Goal: Information Seeking & Learning: Learn about a topic

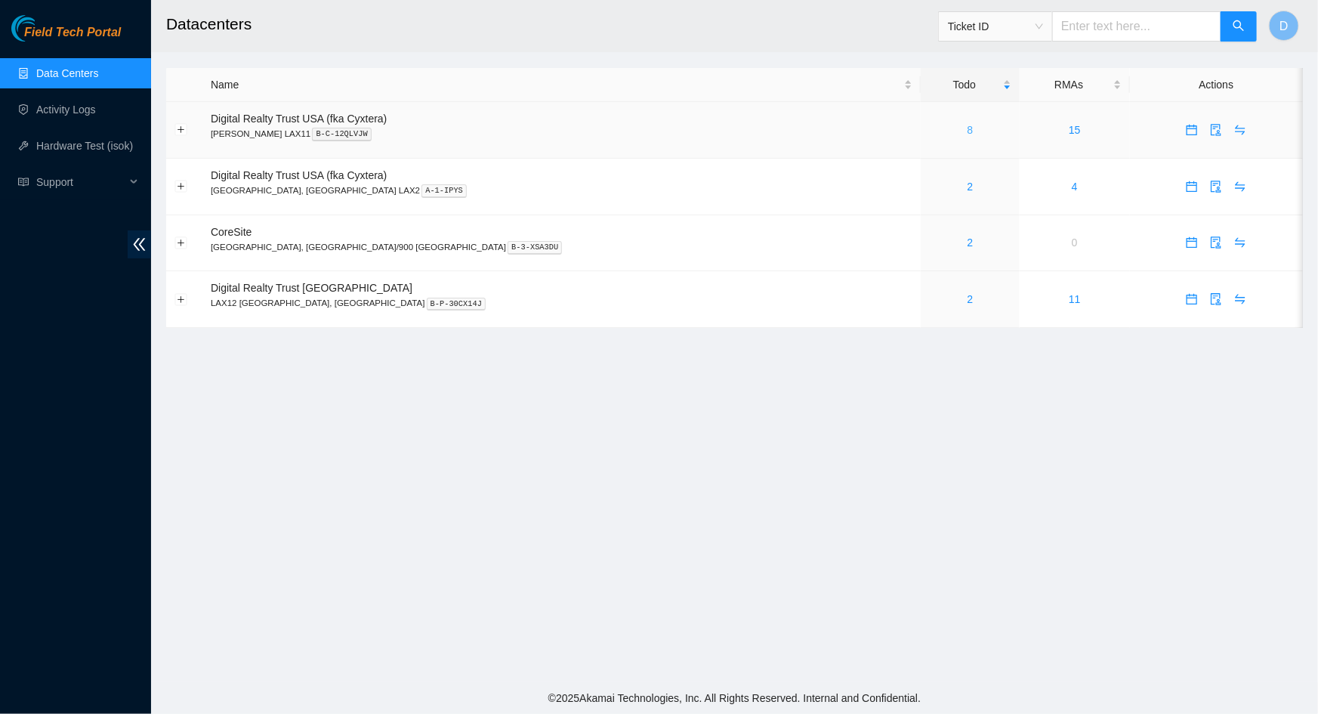
click at [967, 128] on link "8" at bounding box center [970, 130] width 6 height 12
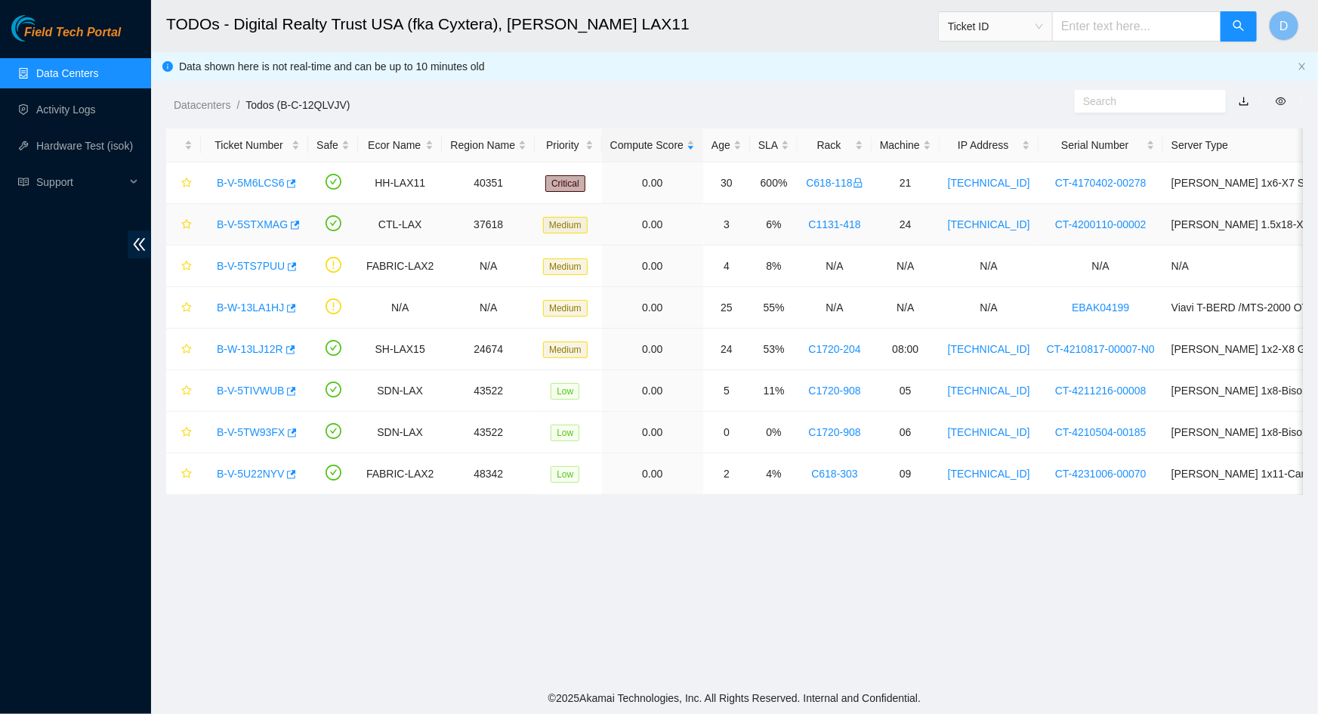
click at [253, 224] on link "B-V-5STXMAG" at bounding box center [252, 224] width 71 height 12
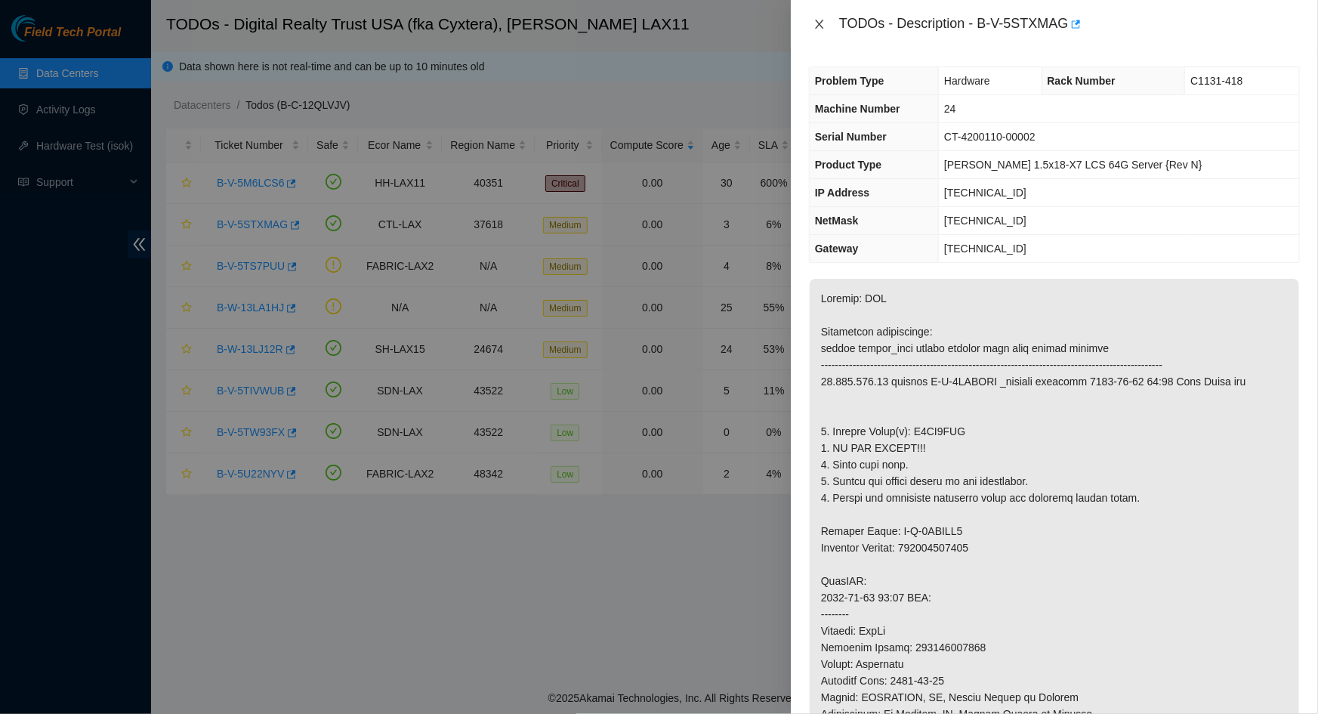
click at [816, 18] on icon "close" at bounding box center [819, 24] width 12 height 12
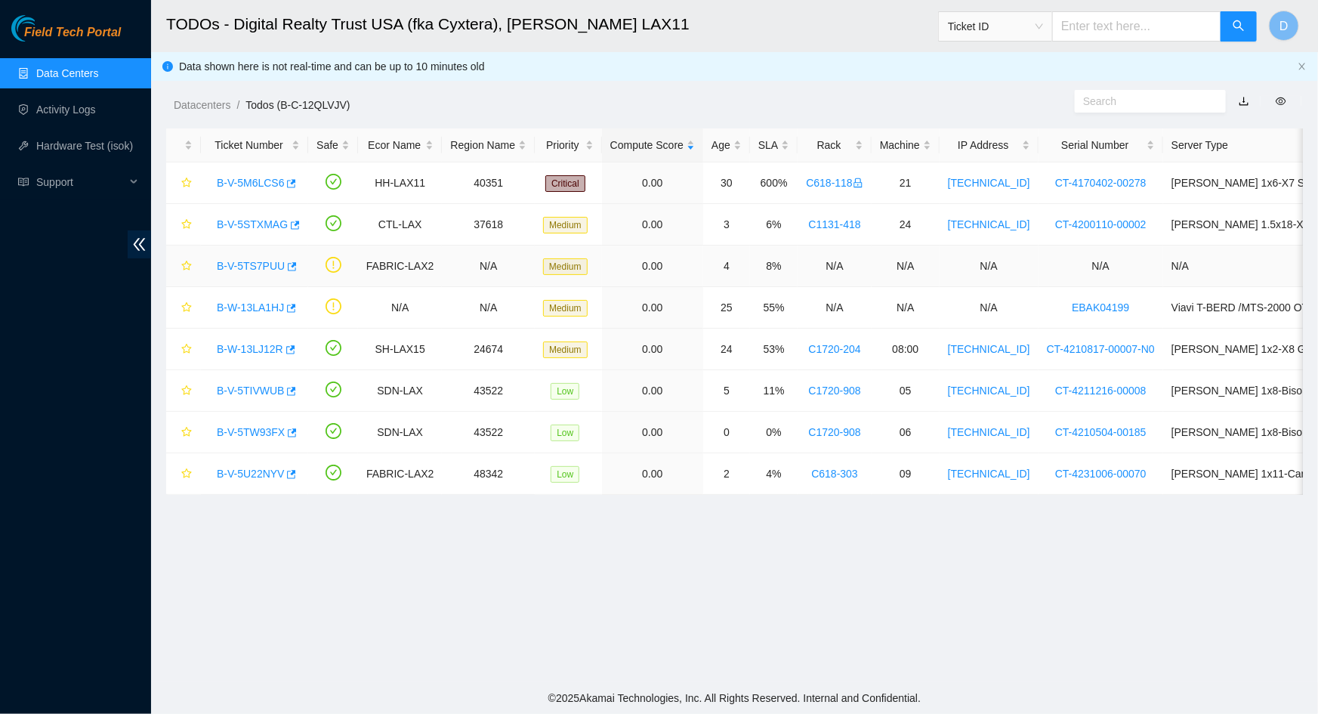
click at [255, 266] on link "B-V-5TS7PUU" at bounding box center [251, 266] width 68 height 12
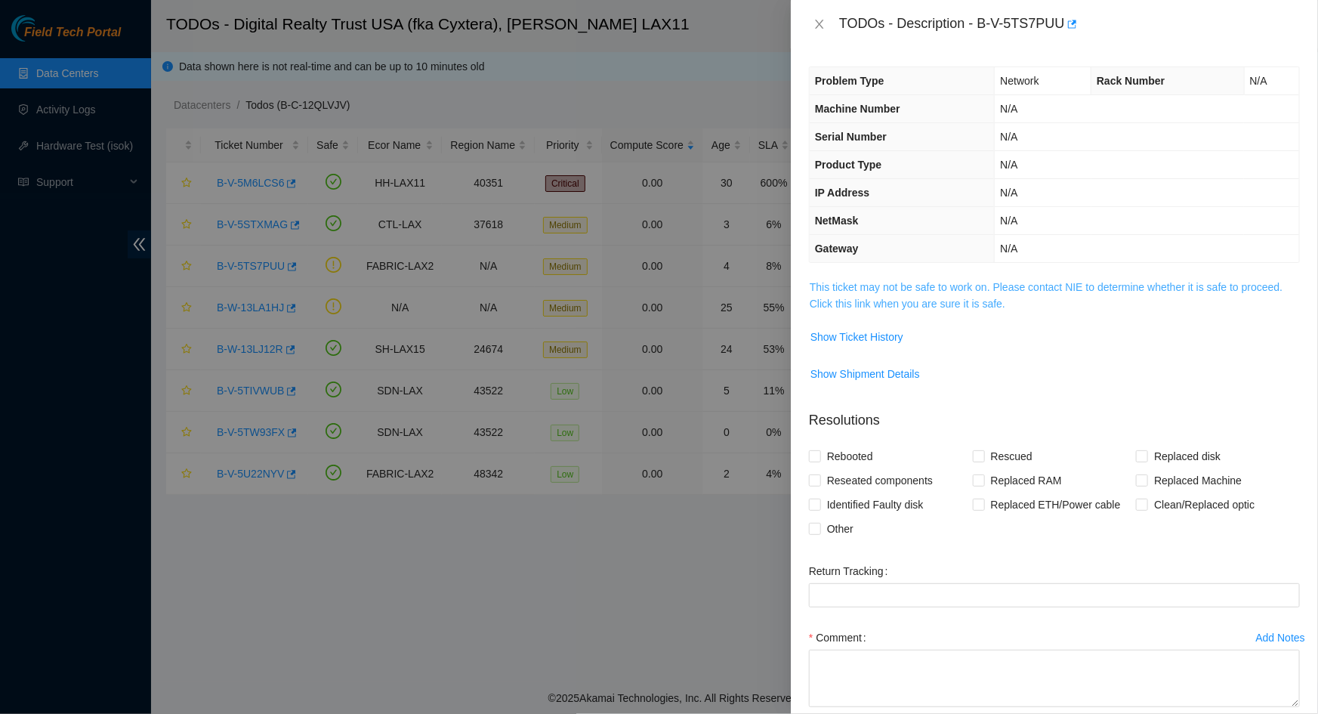
click at [834, 286] on link "This ticket may not be safe to work on. Please contact NIE to determine whether…" at bounding box center [1046, 295] width 473 height 29
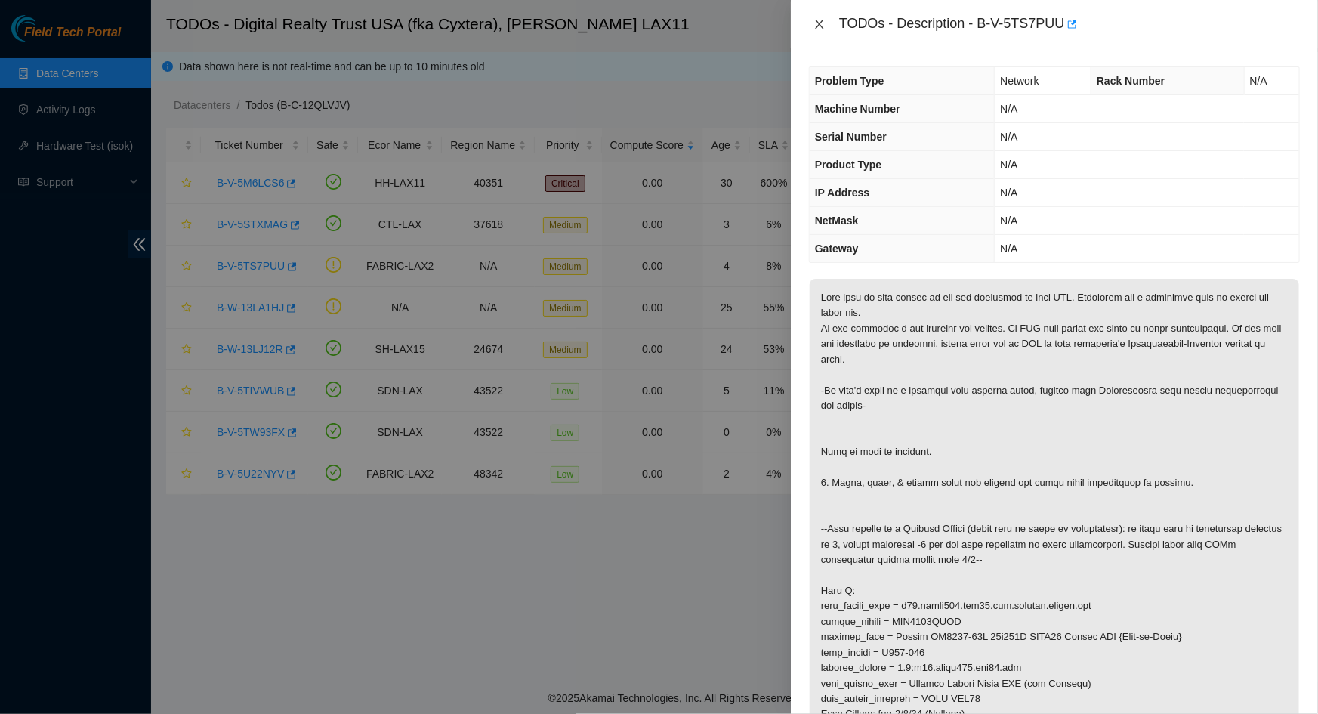
click at [823, 29] on icon "close" at bounding box center [819, 24] width 12 height 12
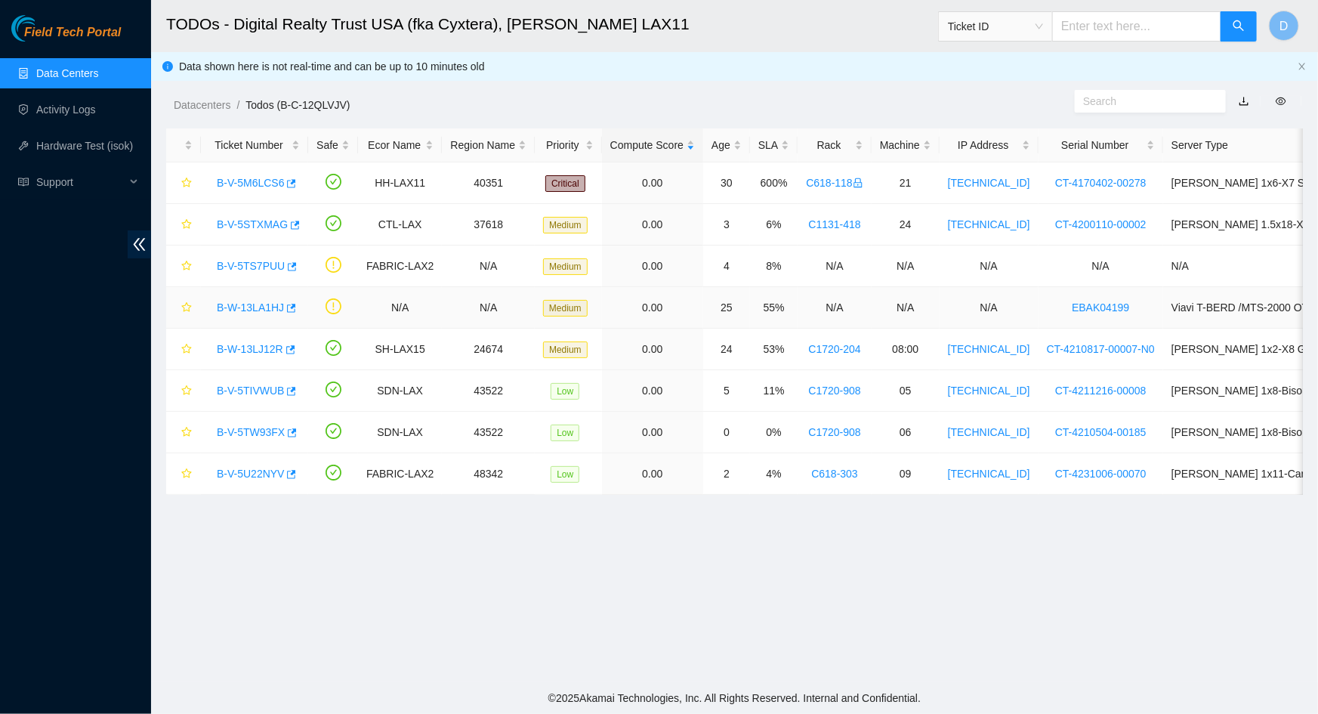
click at [242, 307] on link "B-W-13LA1HJ" at bounding box center [250, 307] width 67 height 12
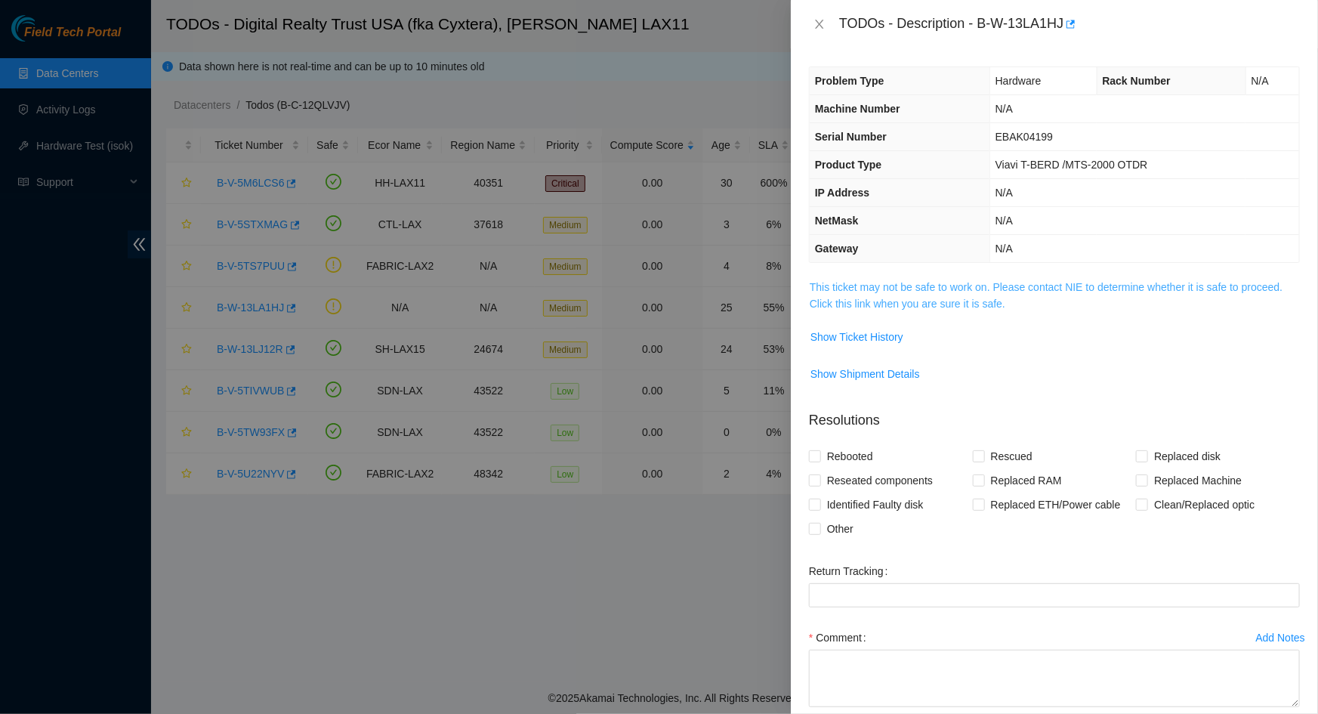
click at [902, 287] on link "This ticket may not be safe to work on. Please contact NIE to determine whether…" at bounding box center [1046, 295] width 473 height 29
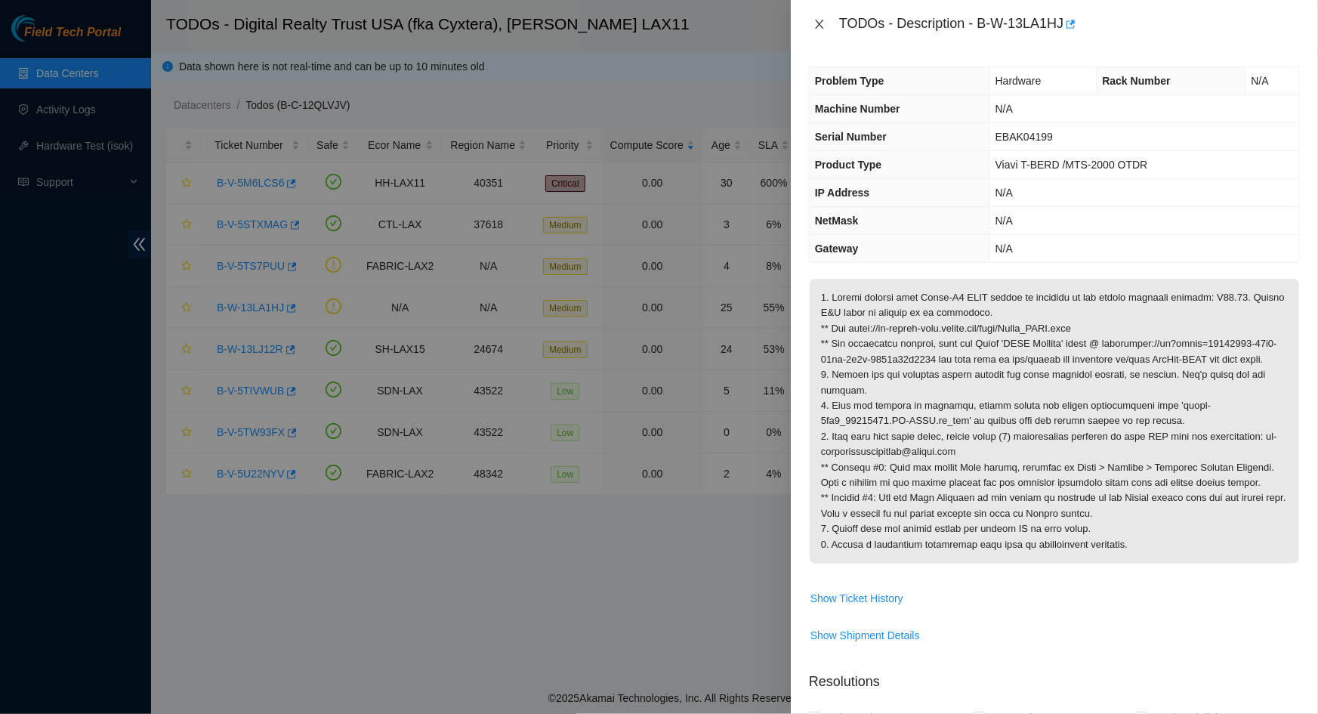
click at [822, 29] on icon "close" at bounding box center [819, 24] width 12 height 12
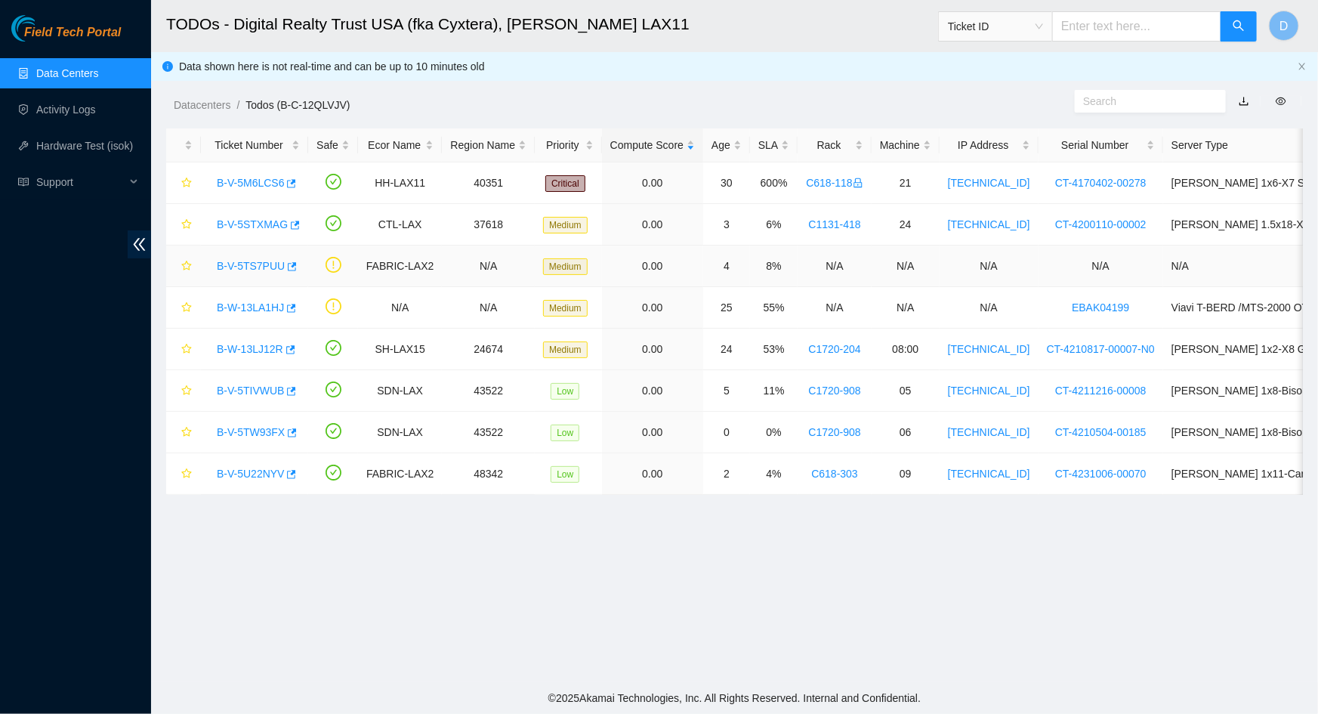
click at [259, 266] on link "B-V-5TS7PUU" at bounding box center [251, 266] width 68 height 12
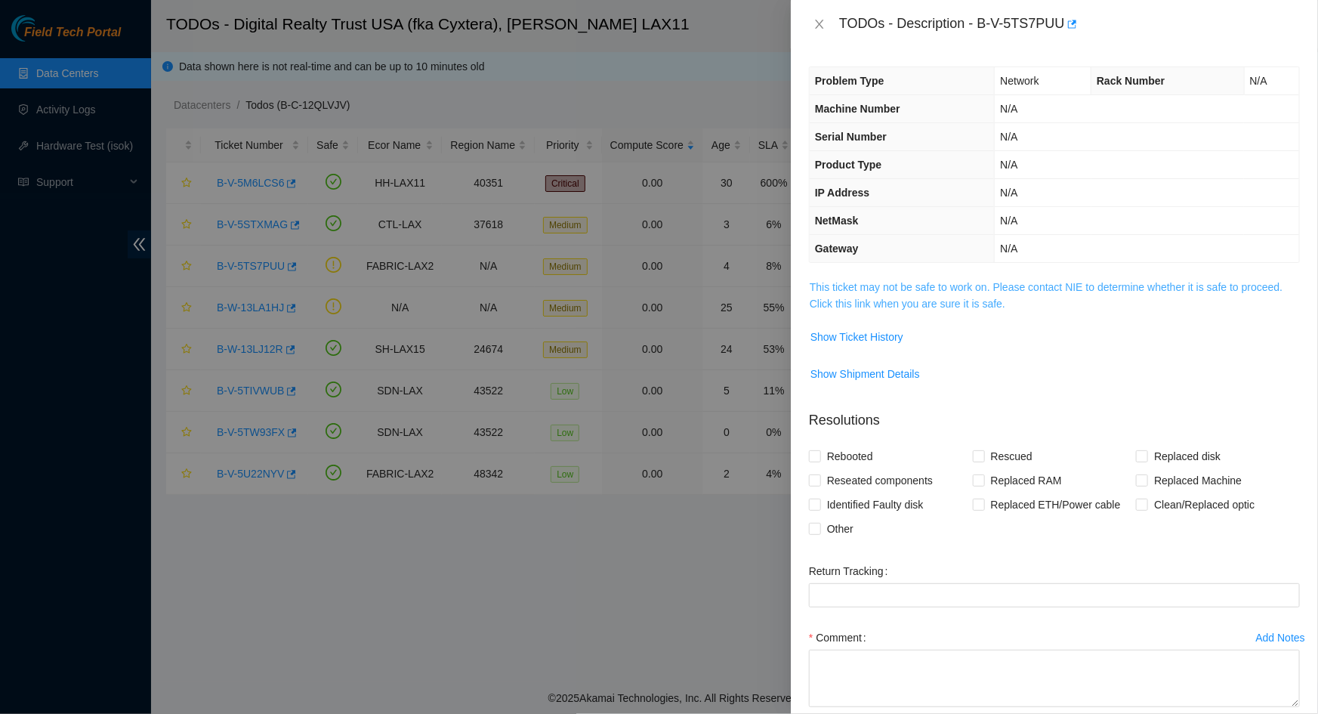
click at [866, 288] on link "This ticket may not be safe to work on. Please contact NIE to determine whether…" at bounding box center [1046, 295] width 473 height 29
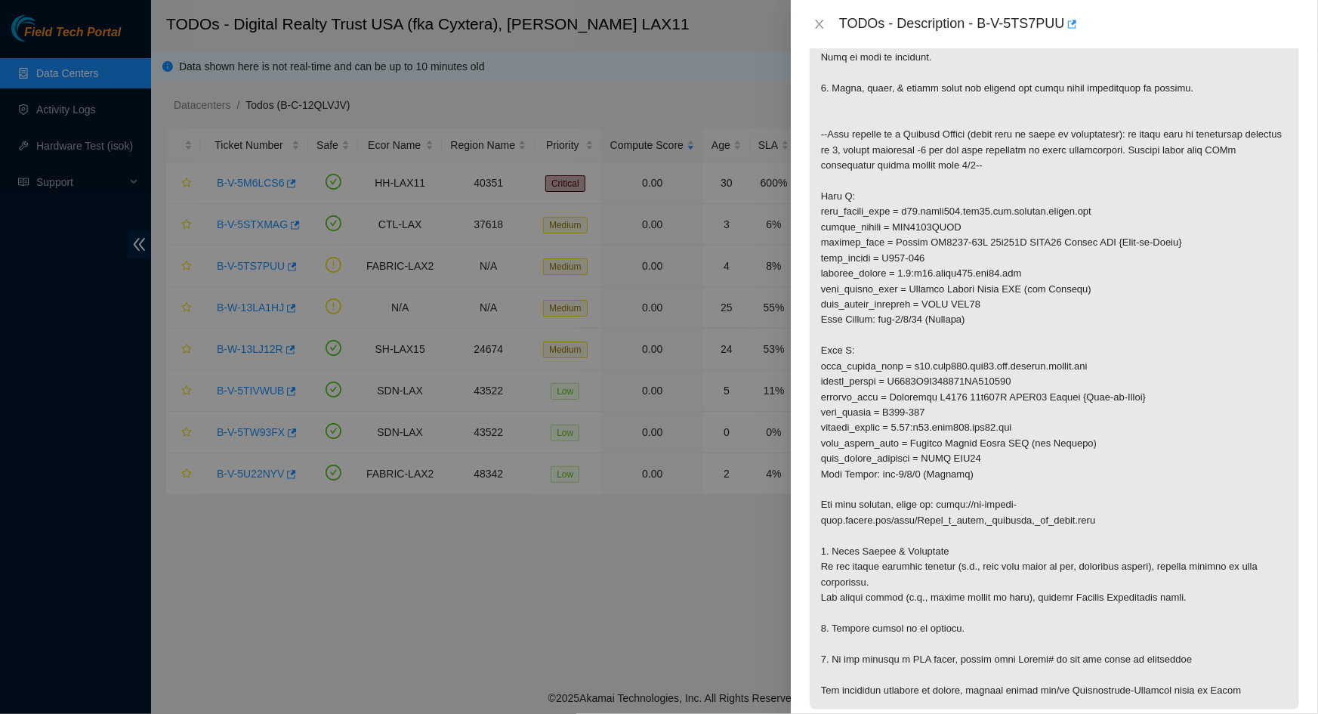
scroll to position [480, 0]
